Goal: Browse casually: Explore the website without a specific task or goal

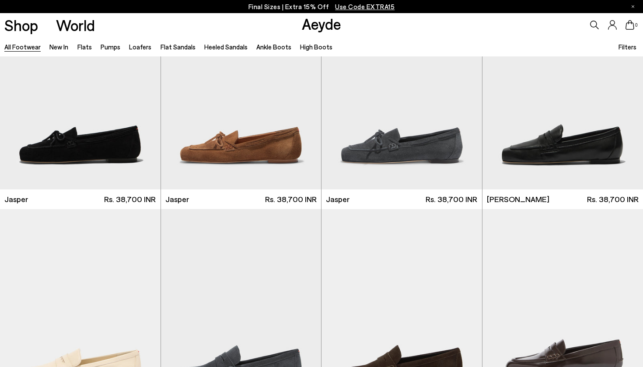
scroll to position [316, 0]
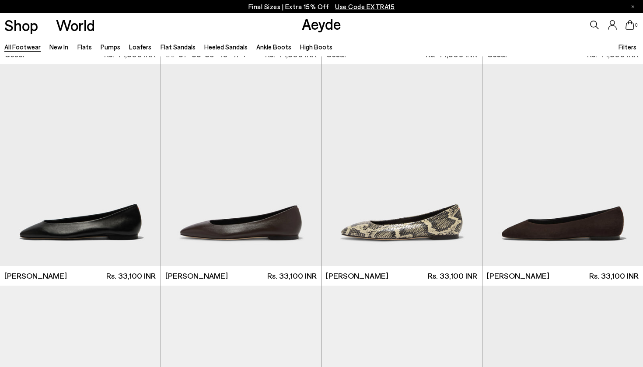
scroll to position [1358, 0]
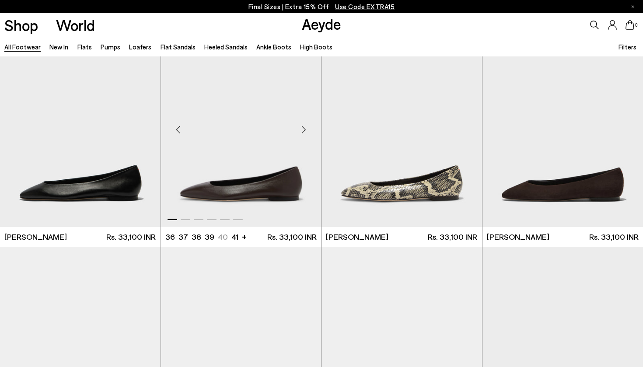
click at [305, 130] on div "Next slide" at bounding box center [303, 129] width 26 height 26
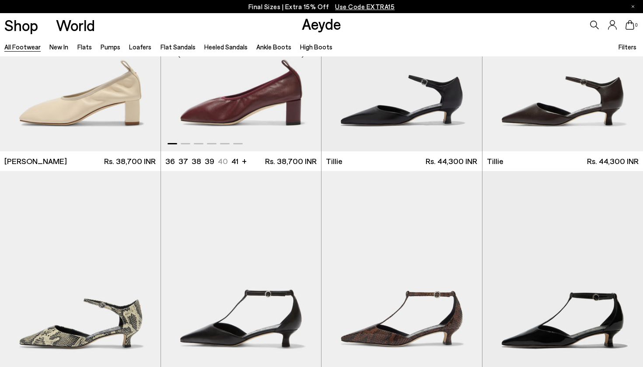
scroll to position [2408, 0]
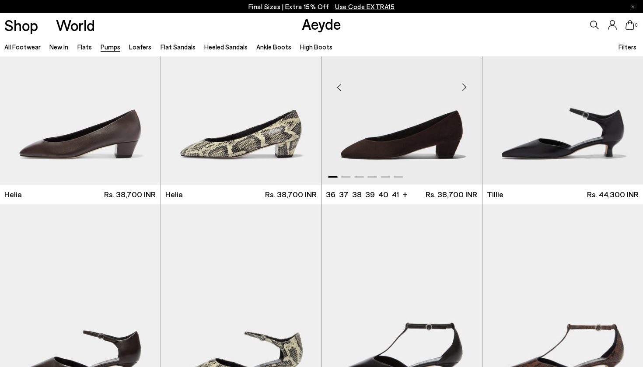
scroll to position [501, 0]
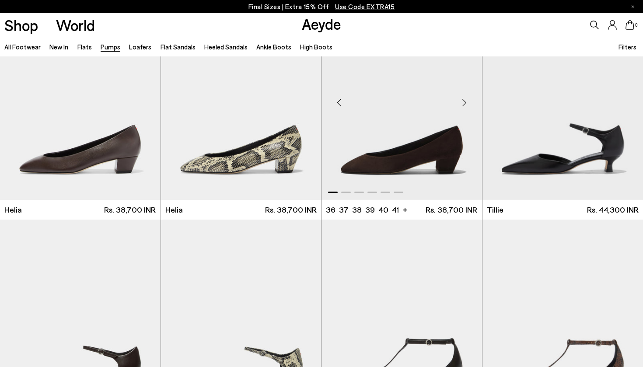
click at [467, 104] on div "Next slide" at bounding box center [464, 102] width 26 height 26
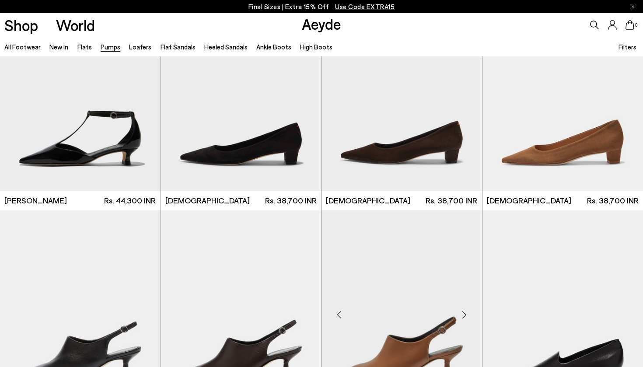
scroll to position [1283, 0]
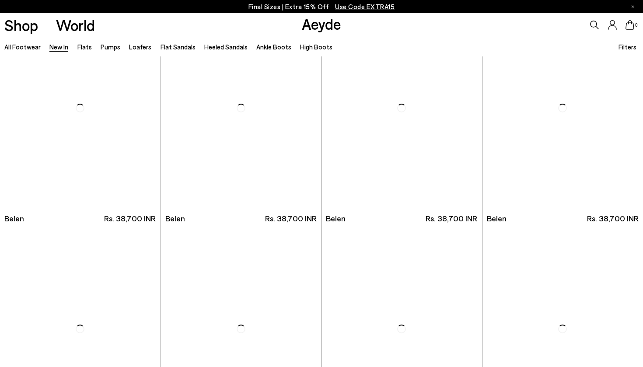
scroll to position [49, 0]
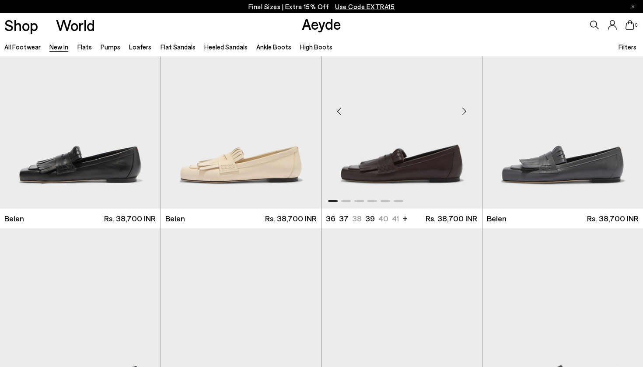
click at [463, 108] on div "Next slide" at bounding box center [464, 111] width 26 height 26
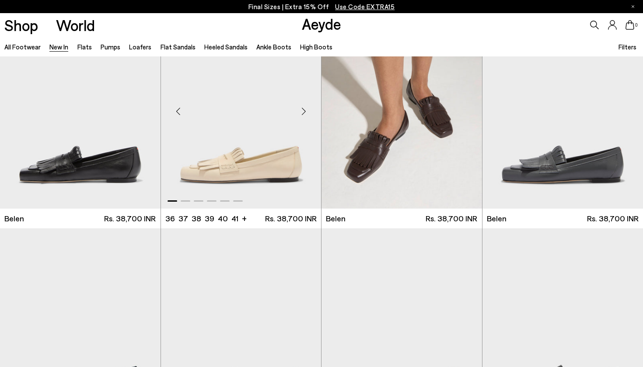
click at [300, 117] on div "Next slide" at bounding box center [303, 111] width 26 height 26
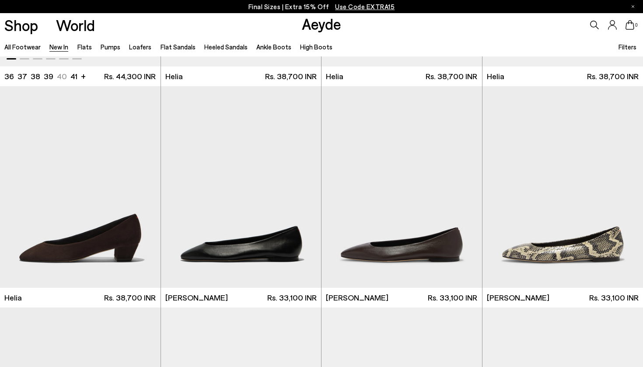
scroll to position [983, 0]
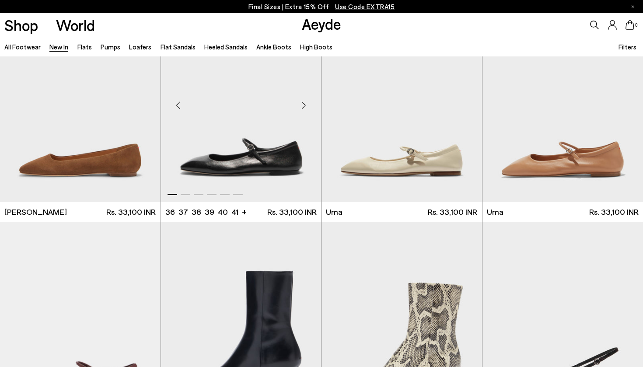
scroll to position [4037, 0]
click at [304, 101] on div "Next slide" at bounding box center [303, 105] width 26 height 26
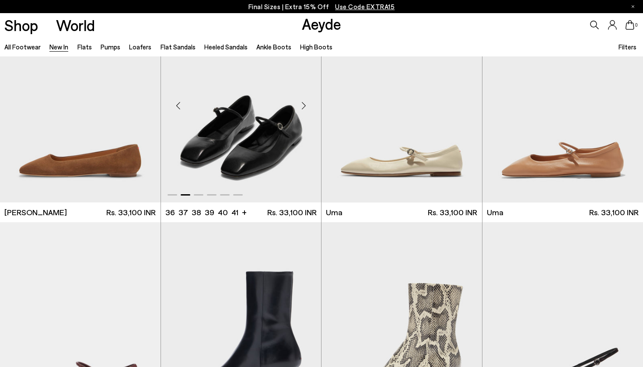
click at [304, 101] on div "Next slide" at bounding box center [303, 105] width 26 height 26
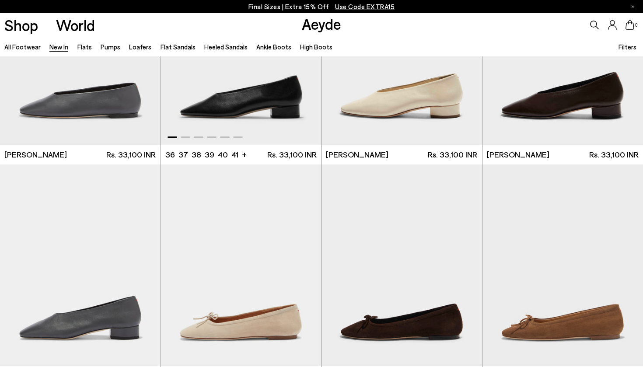
scroll to position [5223, 0]
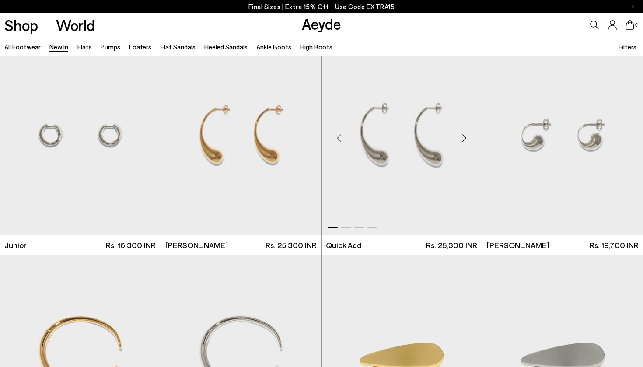
scroll to position [5977, 0]
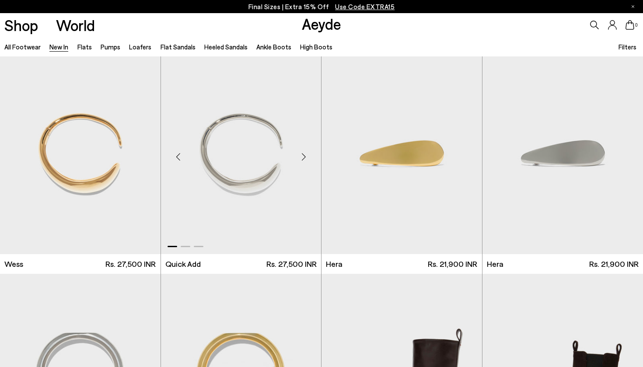
click at [307, 162] on div "Next slide" at bounding box center [303, 156] width 26 height 26
